Goal: Information Seeking & Learning: Learn about a topic

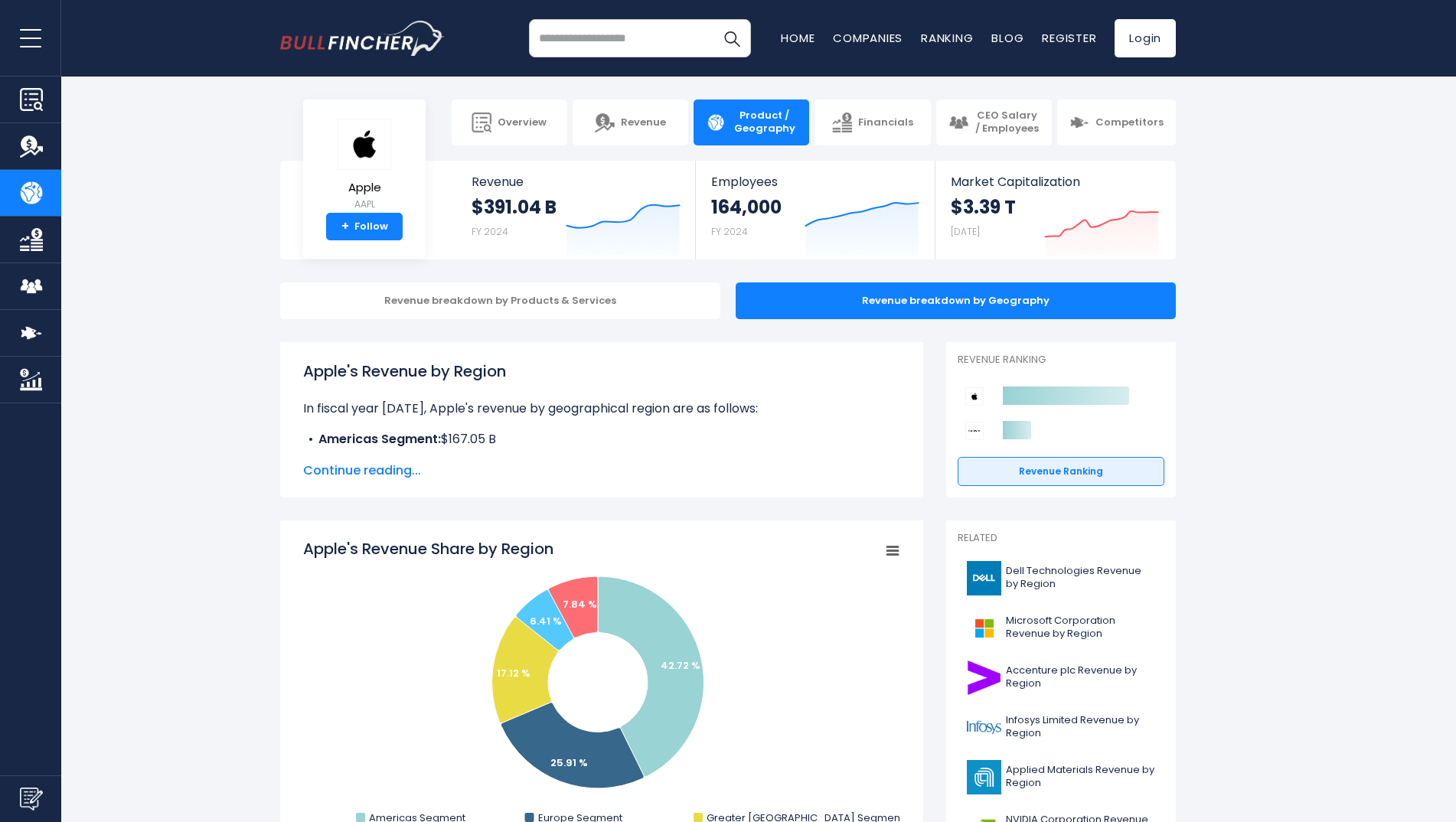
click at [346, 468] on span "Continue reading..." at bounding box center [602, 470] width 597 height 19
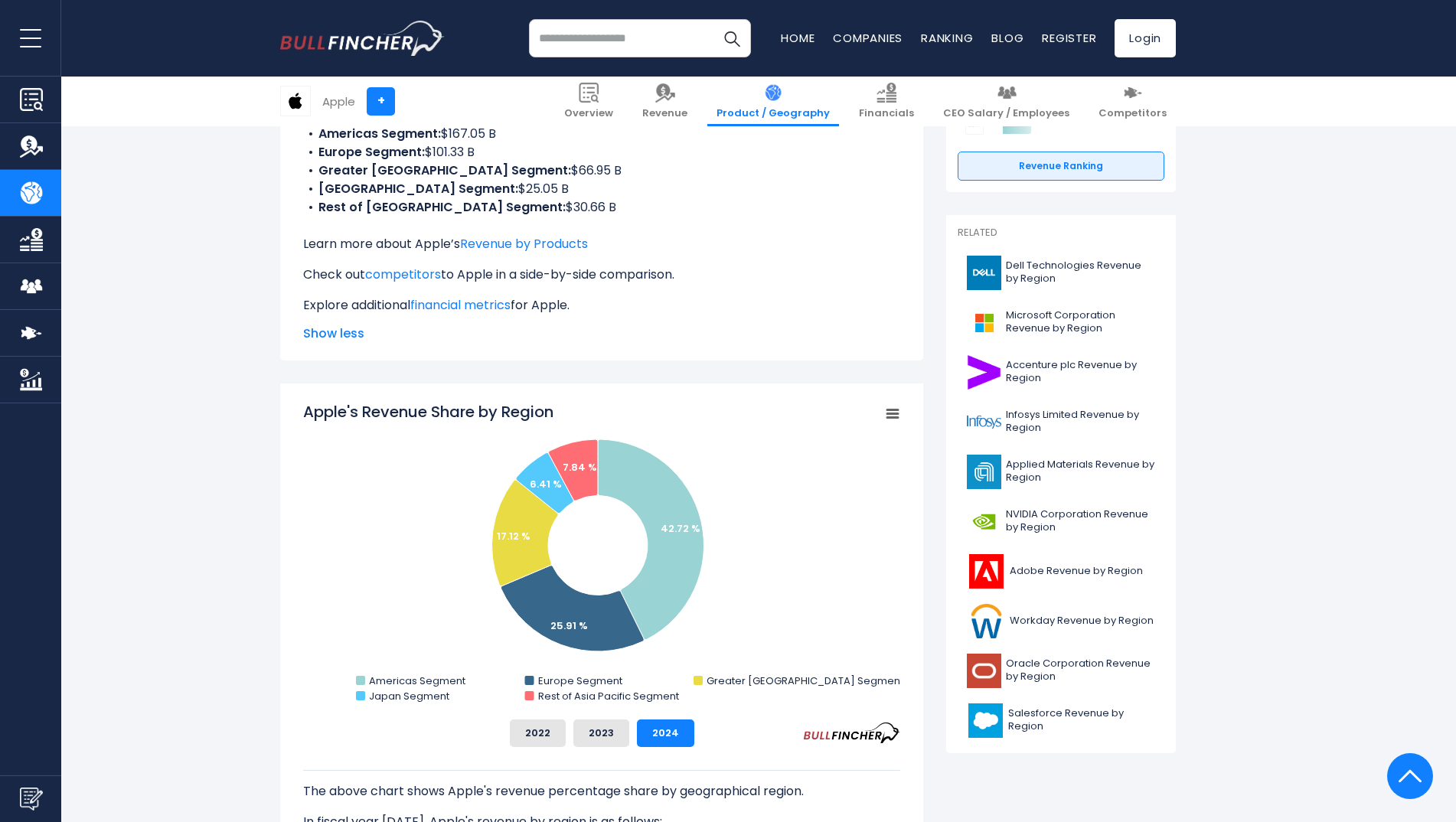
scroll to position [306, 0]
click at [604, 745] on button "2023" at bounding box center [601, 732] width 56 height 27
click at [544, 744] on button "2022" at bounding box center [537, 732] width 56 height 27
click at [661, 736] on button "2024" at bounding box center [666, 732] width 58 height 27
click at [611, 734] on button "2023" at bounding box center [601, 732] width 56 height 27
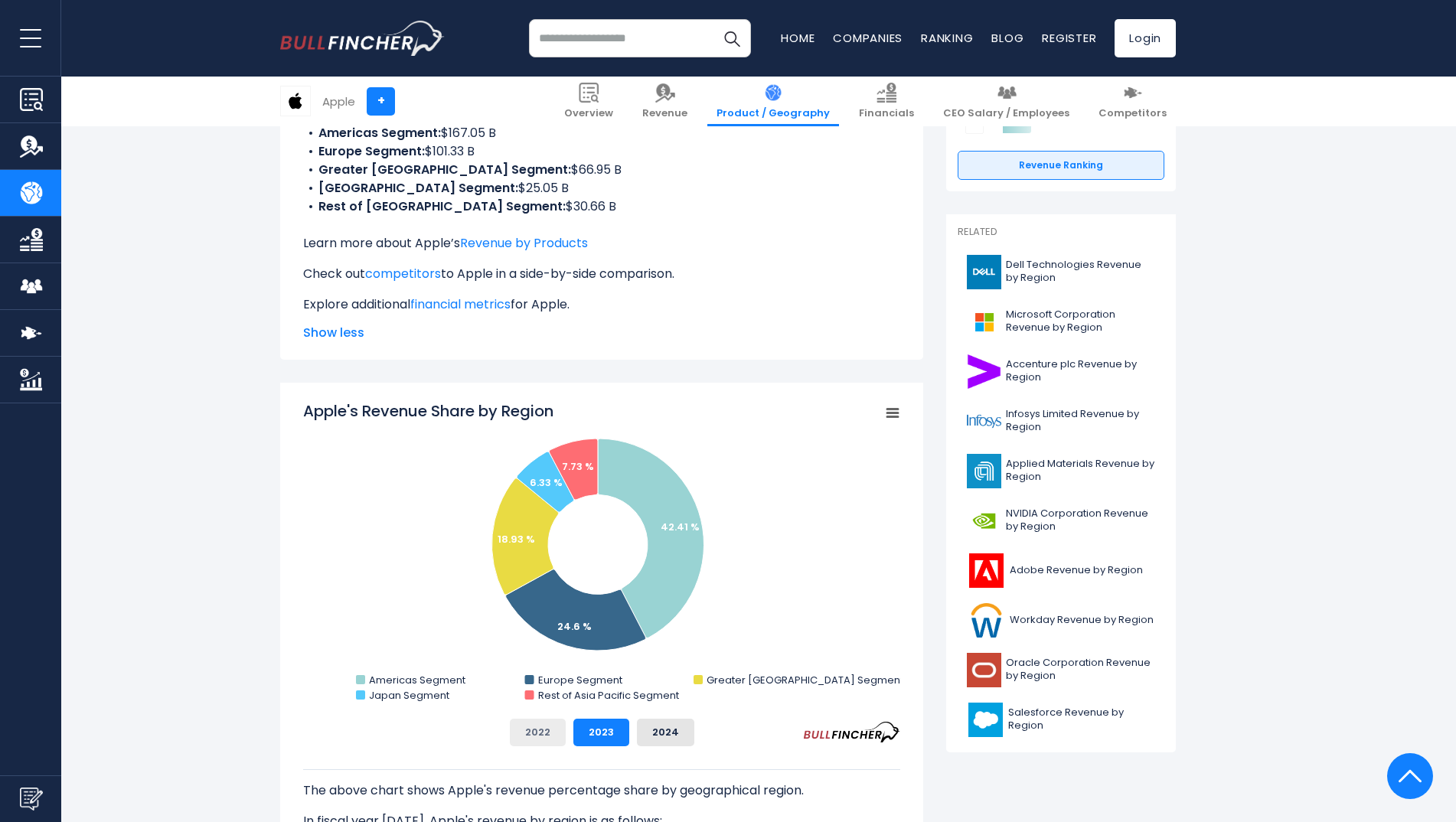
click at [538, 735] on button "2022" at bounding box center [537, 732] width 56 height 27
click at [590, 737] on button "2023" at bounding box center [601, 732] width 56 height 27
click at [649, 736] on button "2024" at bounding box center [666, 732] width 58 height 27
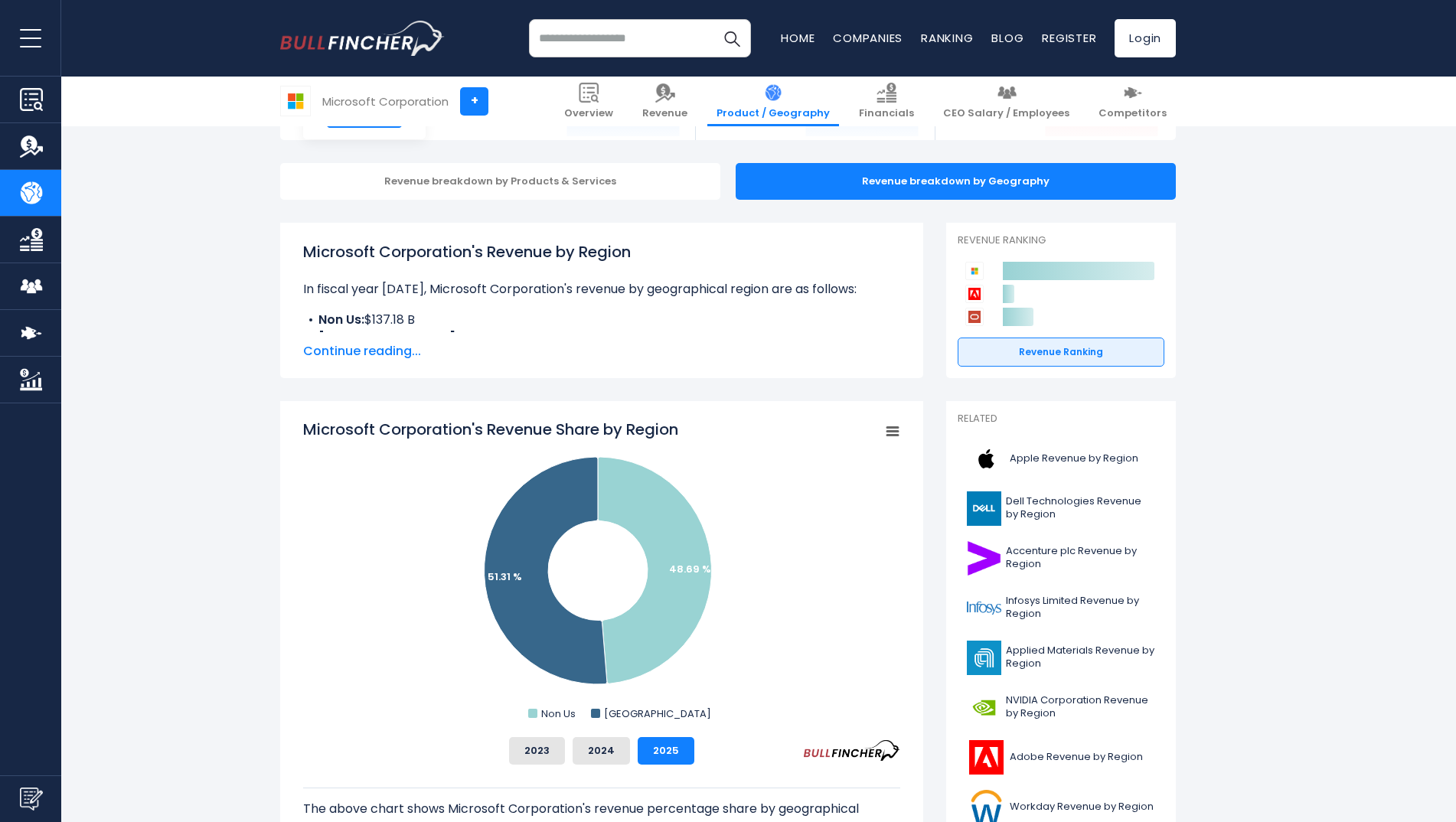
scroll to position [153, 0]
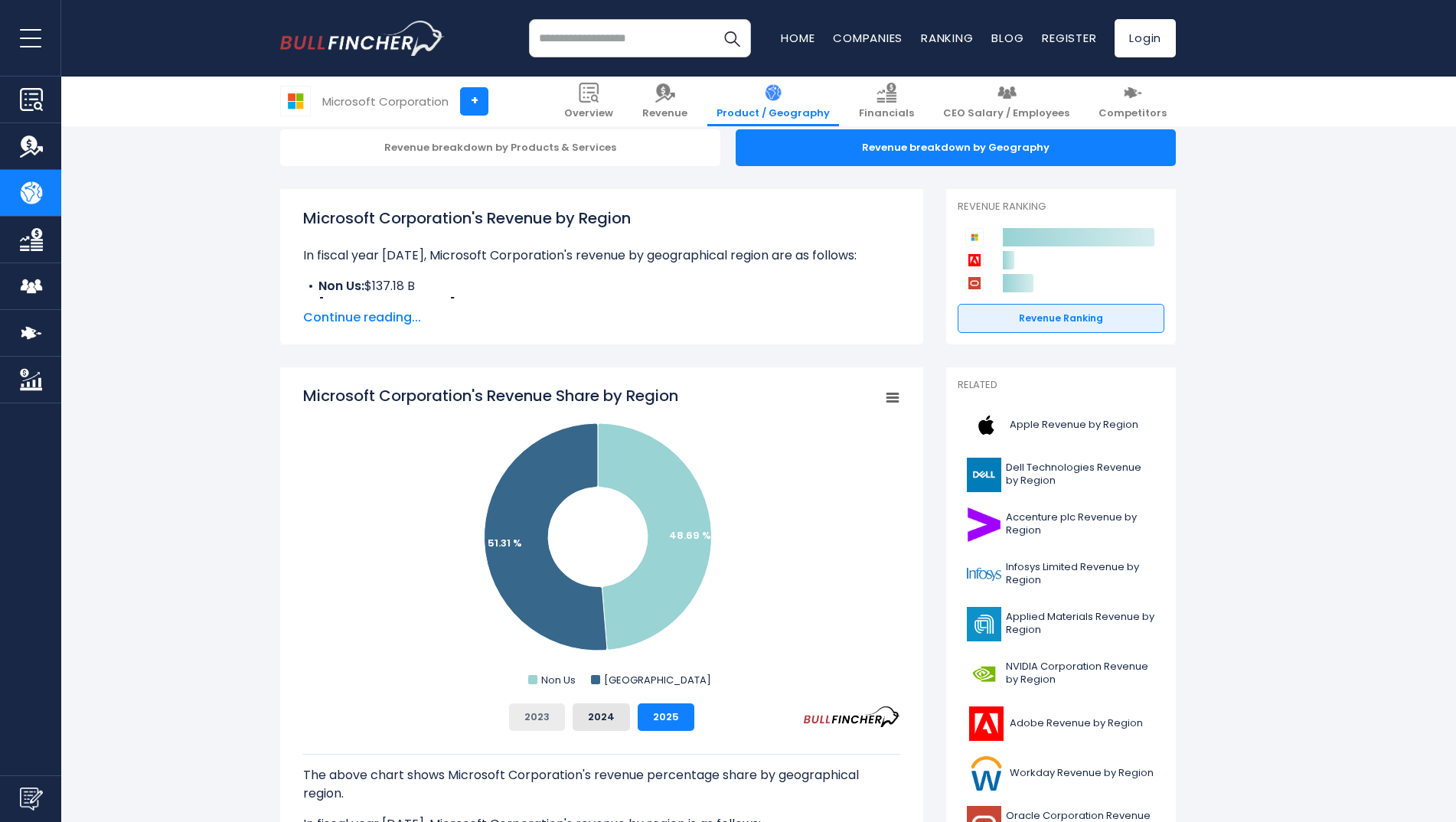
click at [539, 722] on button "2023" at bounding box center [537, 717] width 56 height 27
click at [594, 717] on button "2024" at bounding box center [601, 717] width 58 height 27
click at [657, 719] on button "2025" at bounding box center [666, 717] width 57 height 27
click at [621, 722] on button "2024" at bounding box center [601, 717] width 58 height 27
click at [566, 723] on div "2023 2024 2025" at bounding box center [602, 717] width 597 height 27
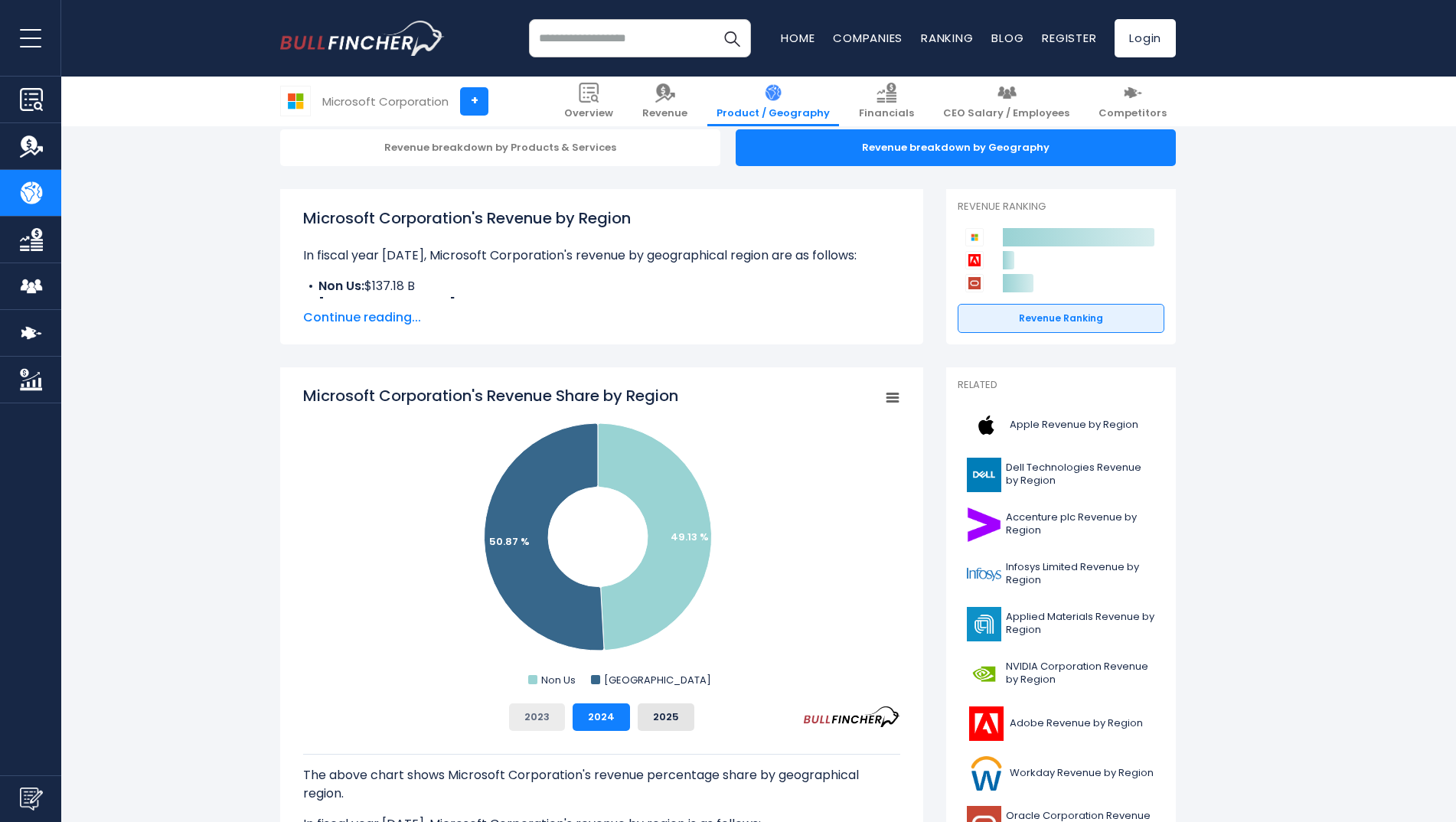
click at [541, 728] on button "2023" at bounding box center [537, 717] width 56 height 27
click at [657, 723] on button "2025" at bounding box center [666, 717] width 57 height 27
click at [1056, 675] on span "NVIDIA Corporation Revenue by Region" at bounding box center [1080, 673] width 149 height 26
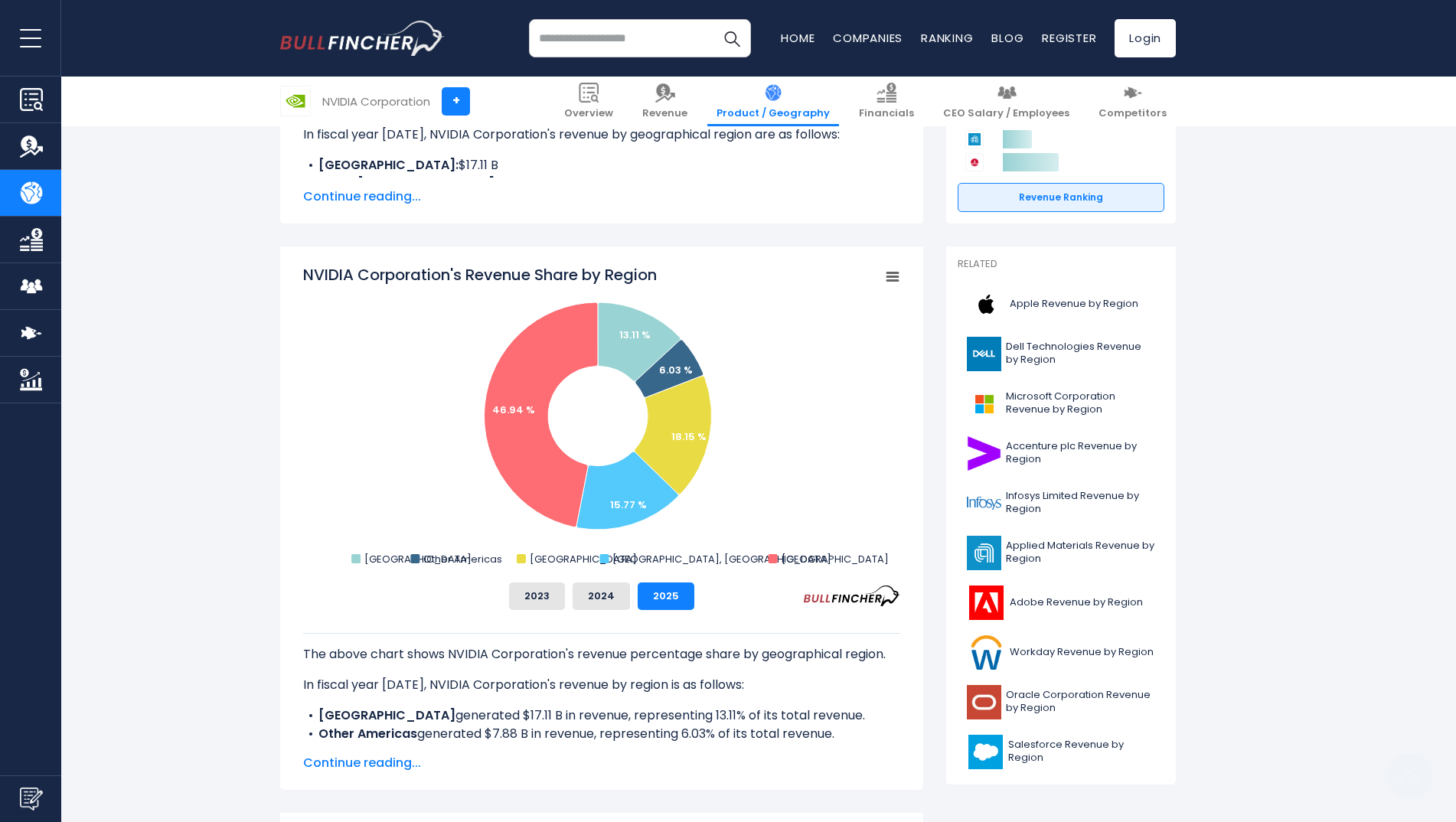
scroll to position [306, 0]
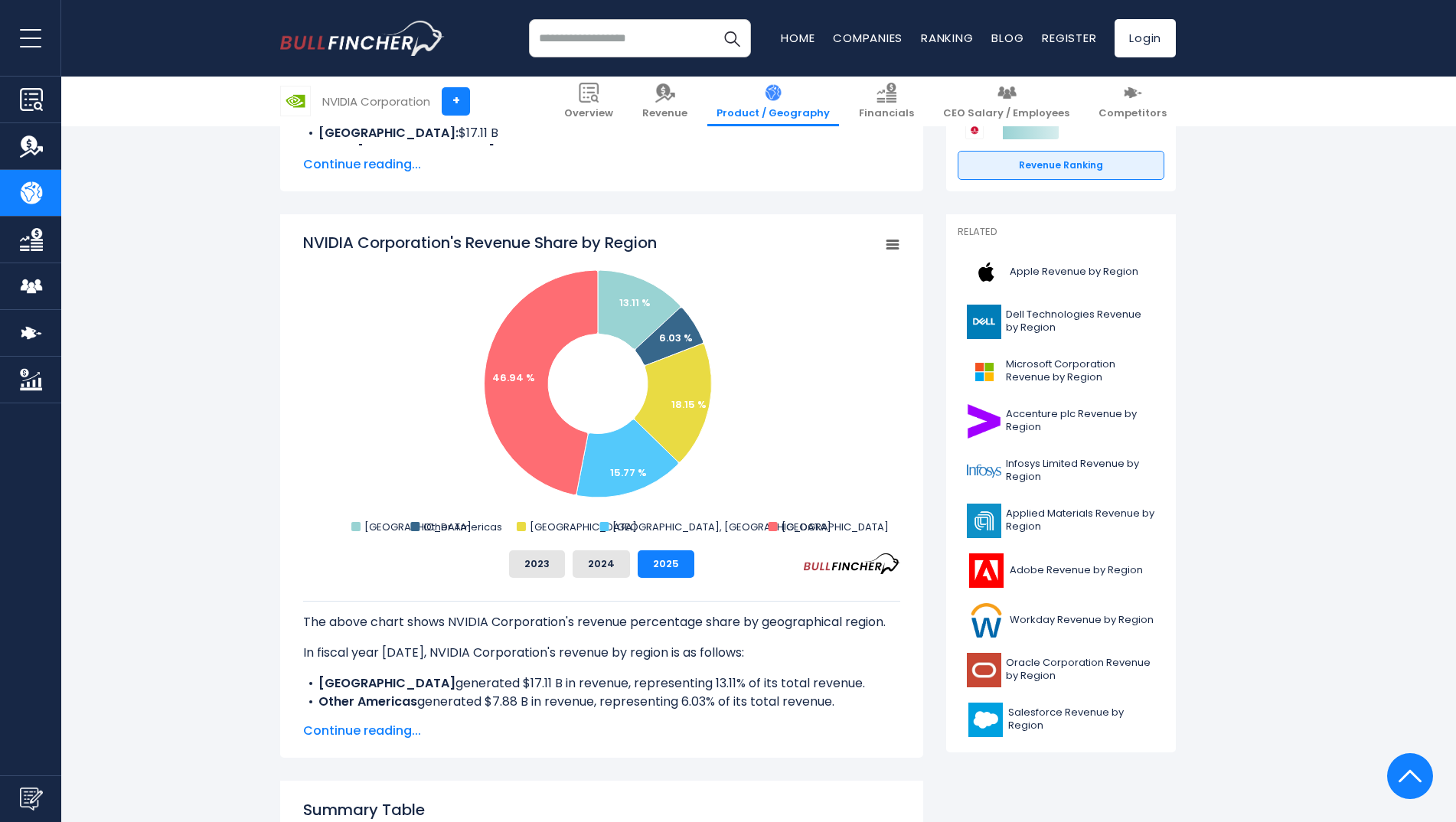
click at [377, 740] on span "Continue reading..." at bounding box center [602, 731] width 597 height 19
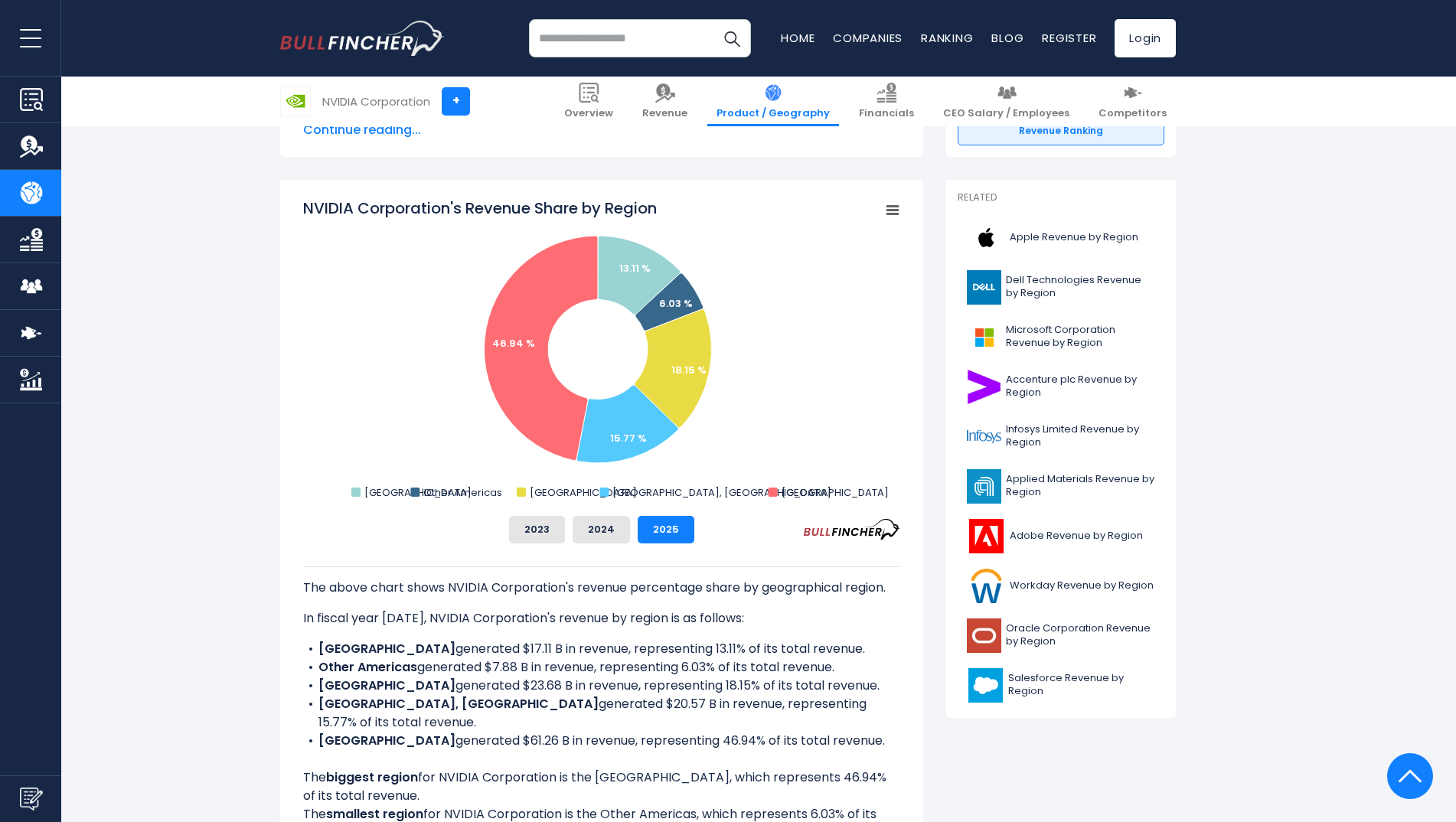
scroll to position [383, 0]
